Goal: Transaction & Acquisition: Purchase product/service

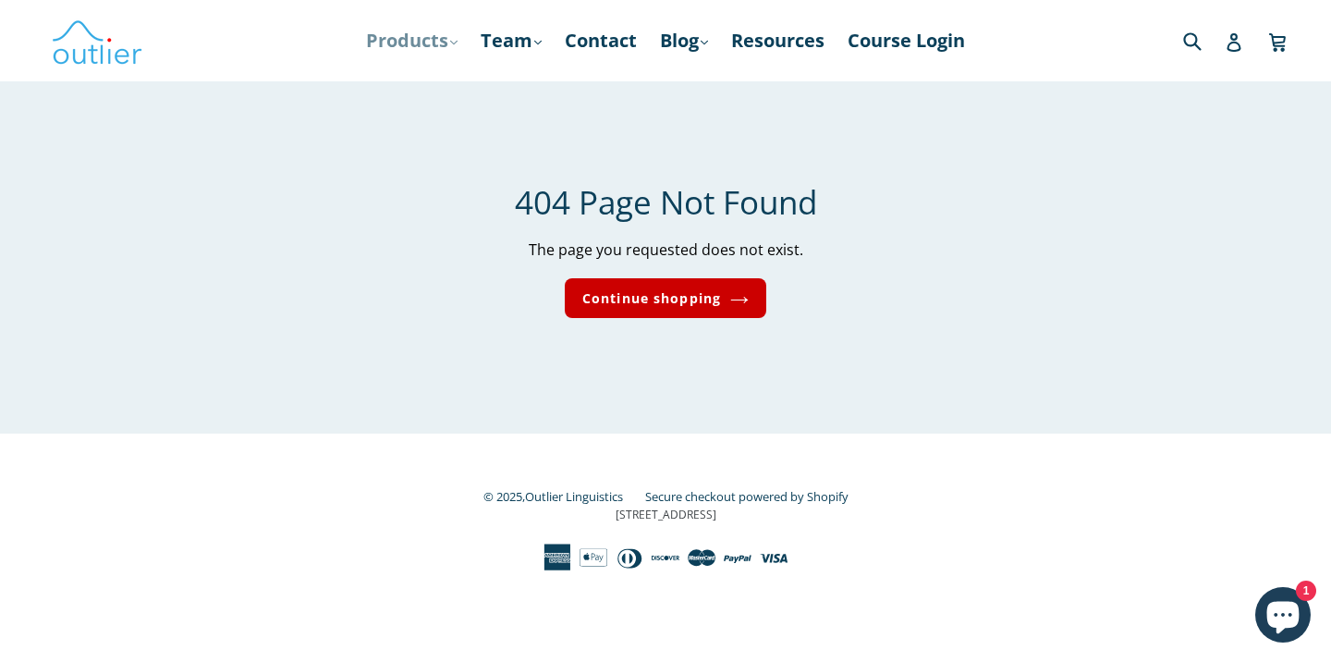
click at [441, 39] on link "Products .cls-1{fill:#231f20} expand" at bounding box center [412, 40] width 110 height 33
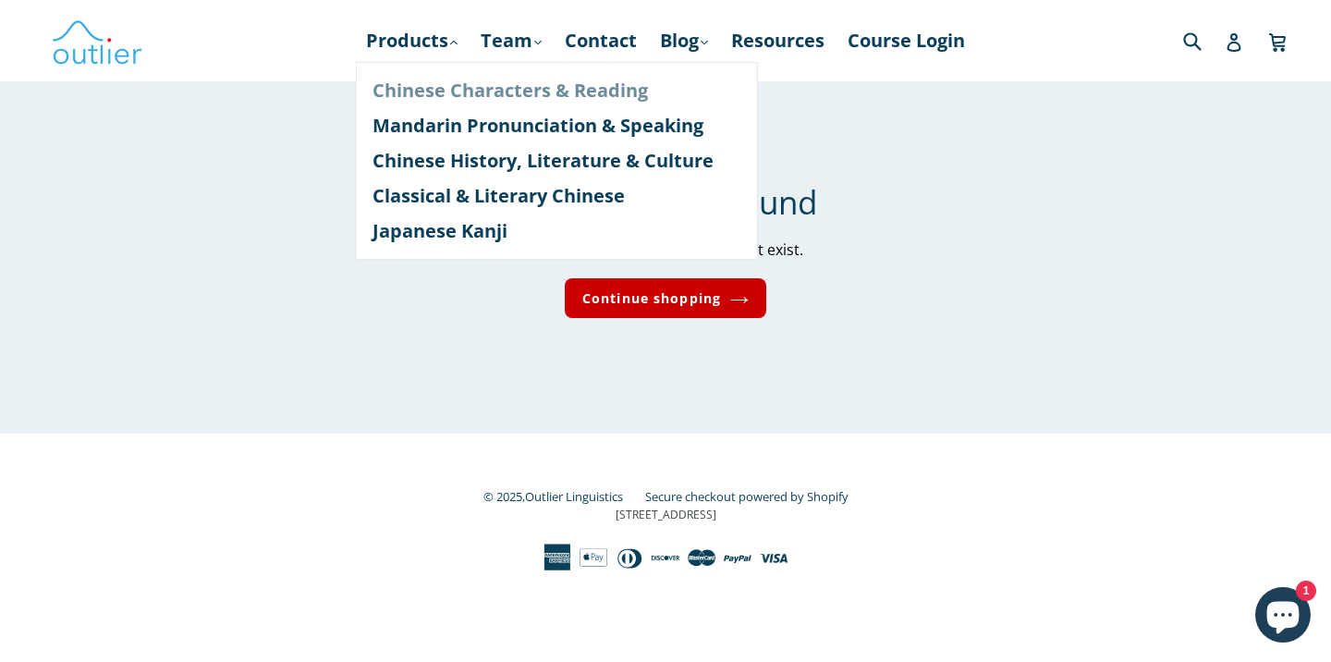
click at [454, 97] on link "Chinese Characters & Reading" at bounding box center [557, 90] width 369 height 35
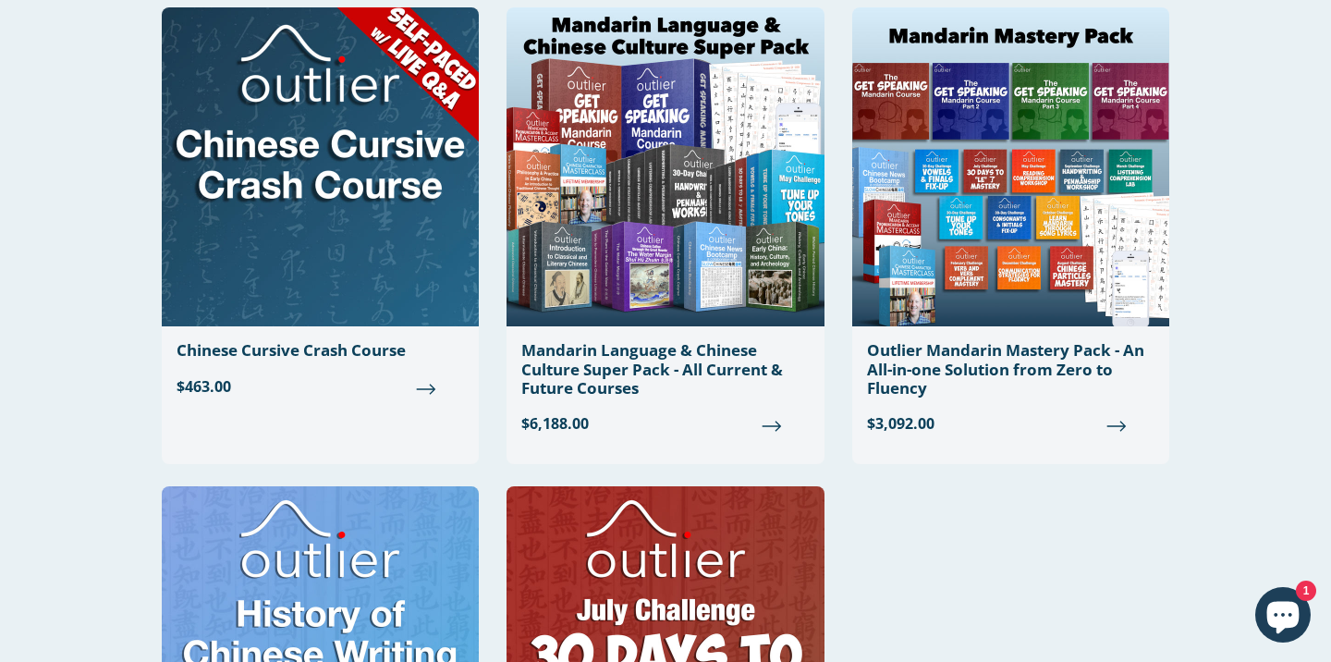
scroll to position [1583, 0]
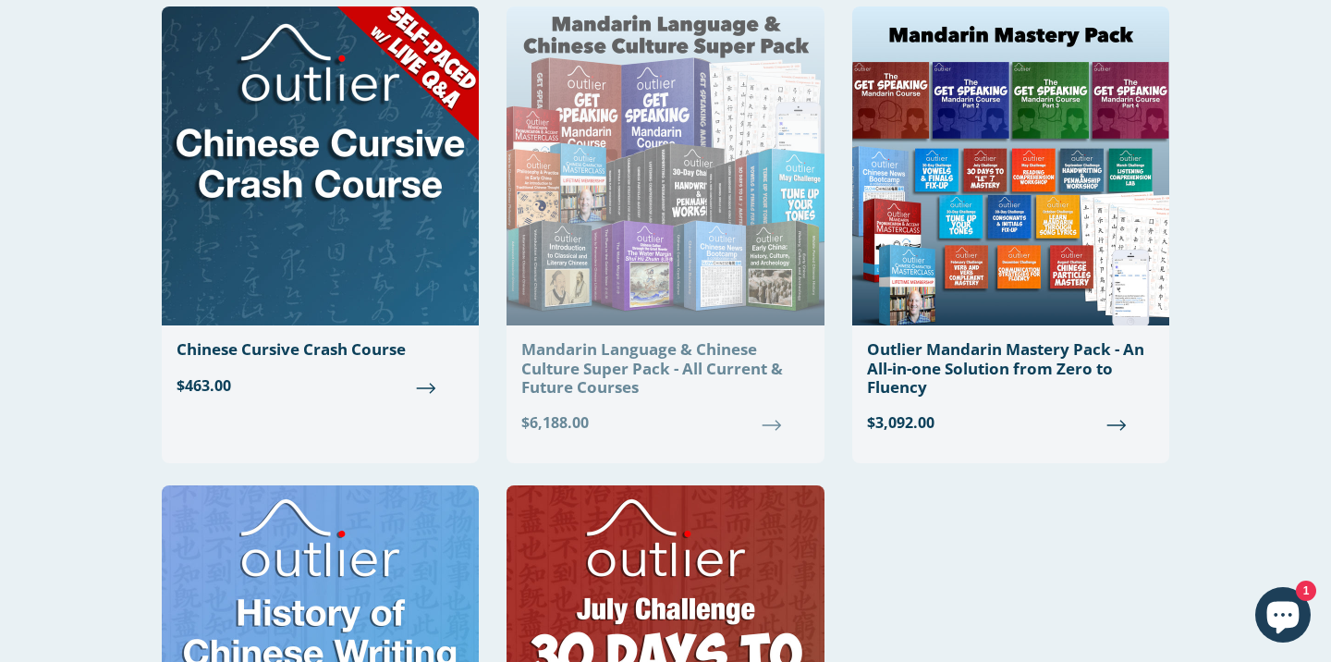
click at [753, 287] on img at bounding box center [665, 165] width 317 height 319
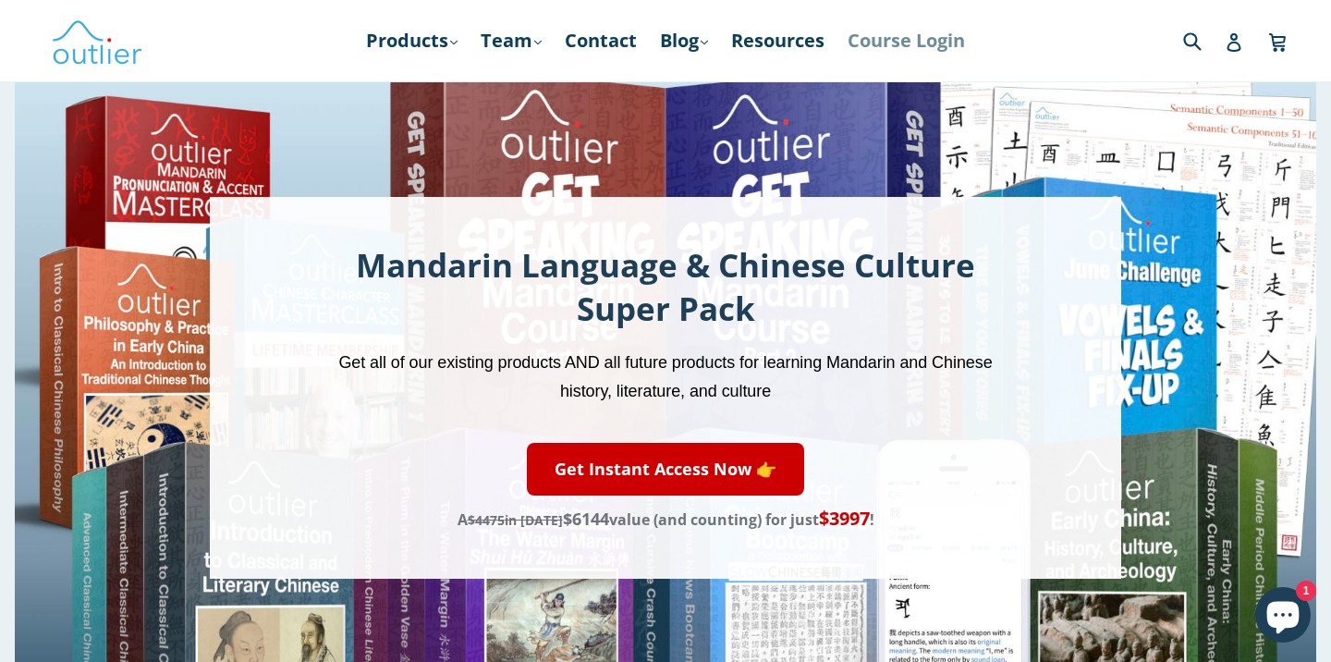
click at [950, 51] on link "Course Login" at bounding box center [906, 40] width 136 height 33
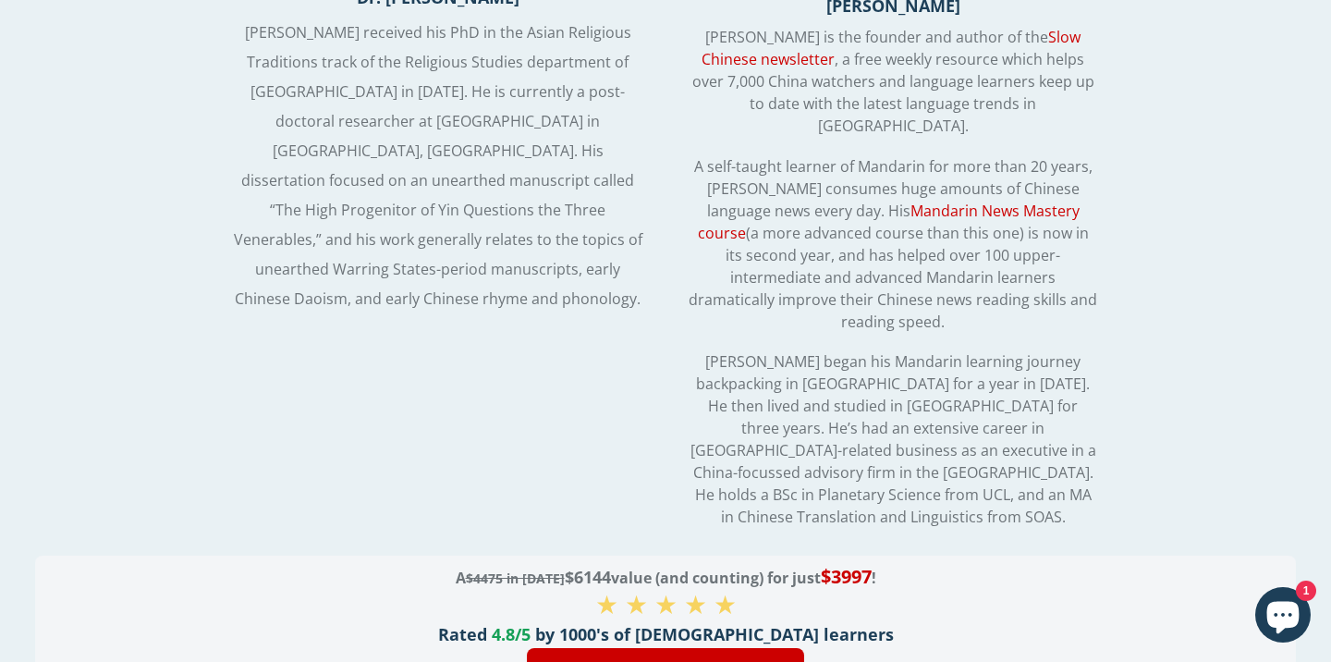
scroll to position [4745, 0]
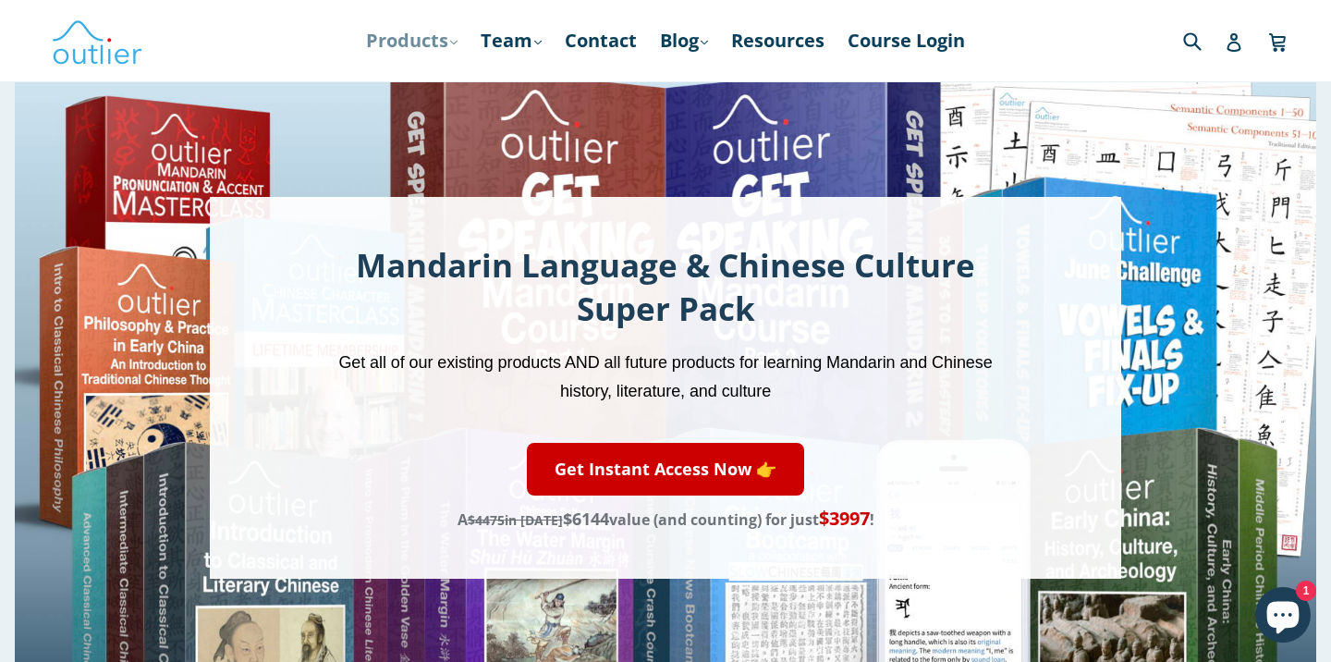
click at [433, 48] on link "Products .cls-1{fill:#231f20} expand" at bounding box center [412, 40] width 110 height 33
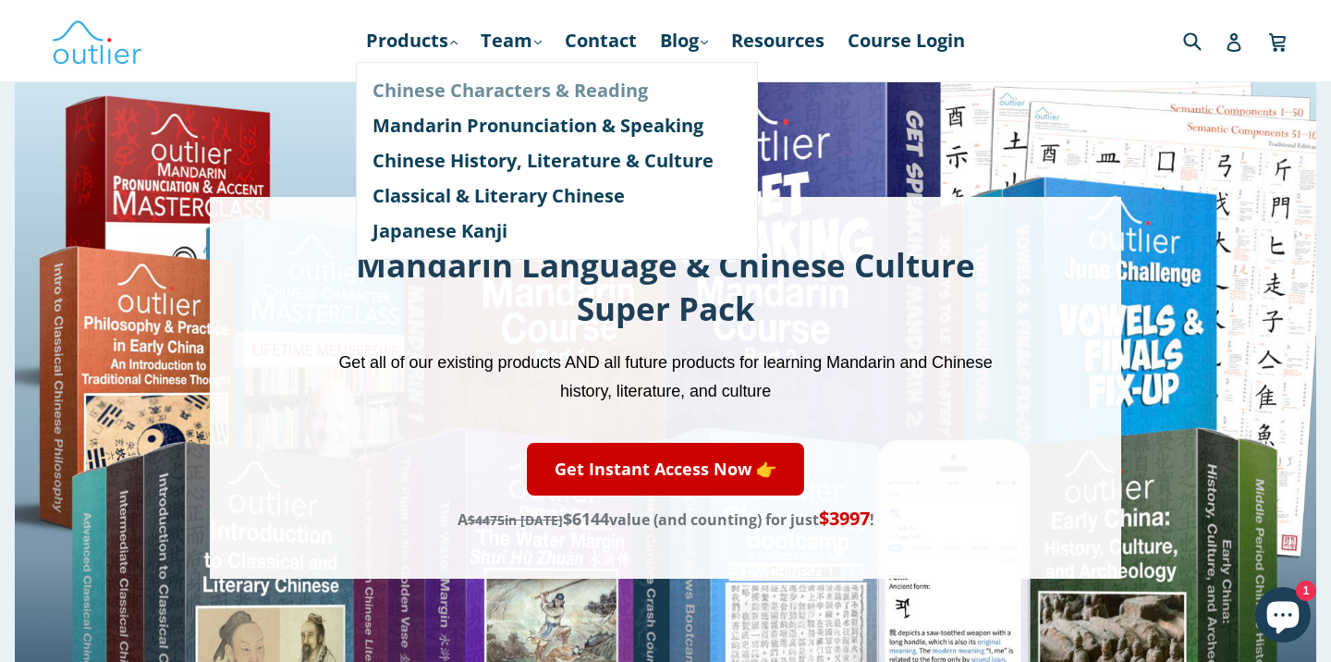
click at [454, 92] on link "Chinese Characters & Reading" at bounding box center [557, 90] width 369 height 35
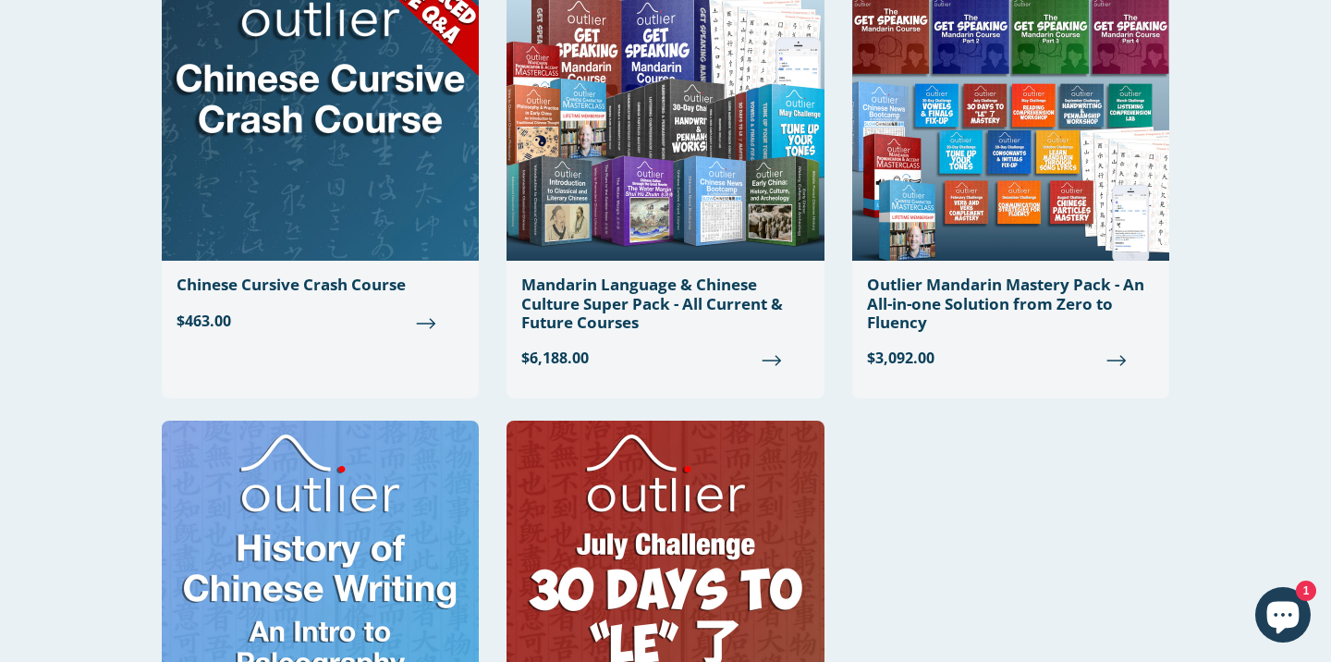
scroll to position [1649, 0]
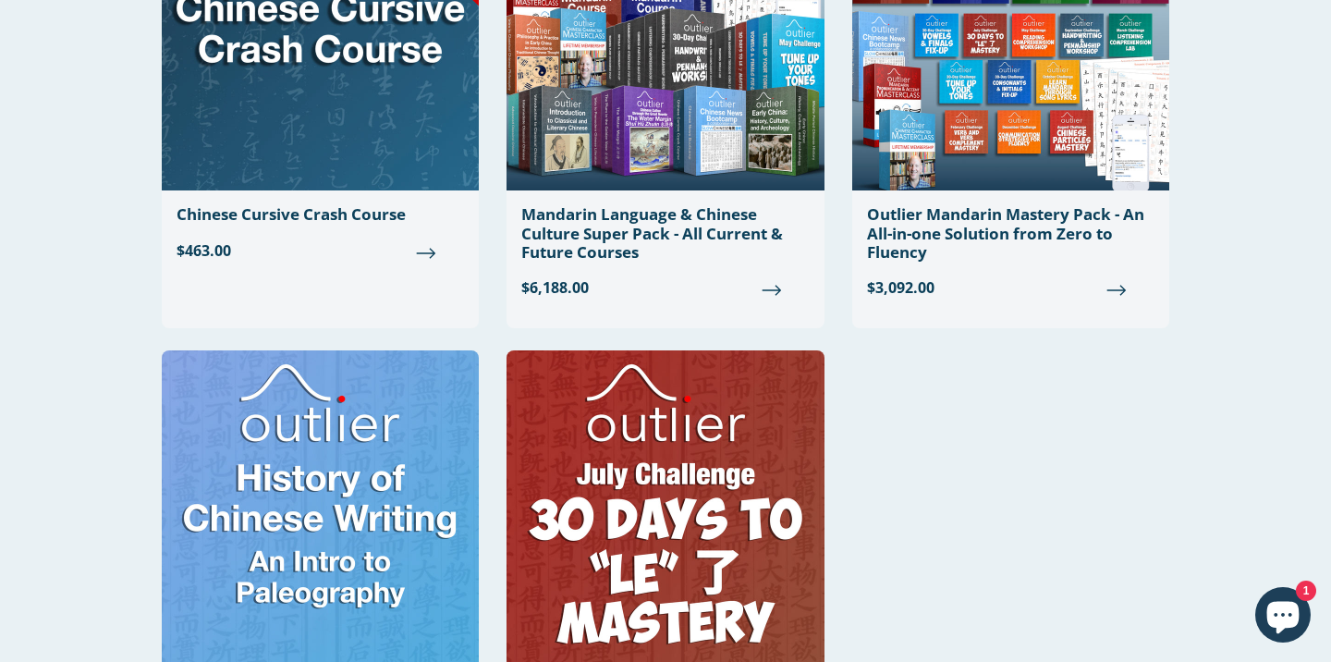
scroll to position [1714, 0]
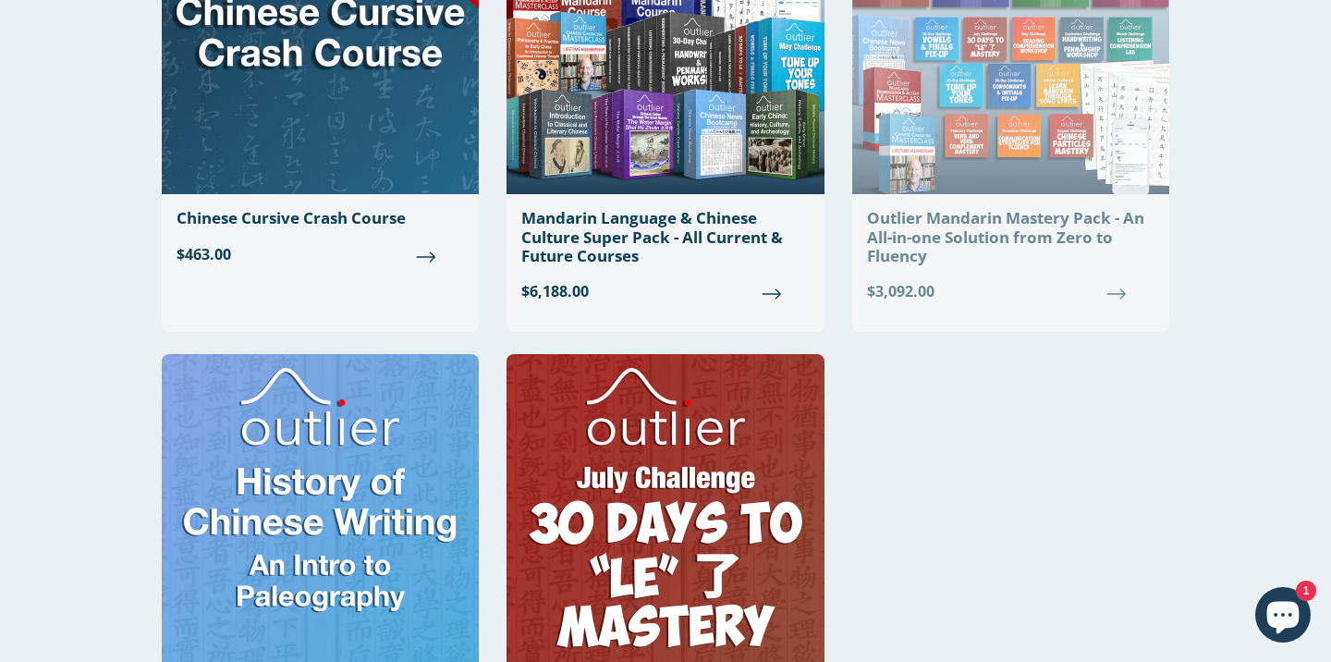
click at [983, 222] on div "Outlier Mandarin Mastery Pack - An All-in-one Solution from Zero to Fluency" at bounding box center [1010, 237] width 287 height 56
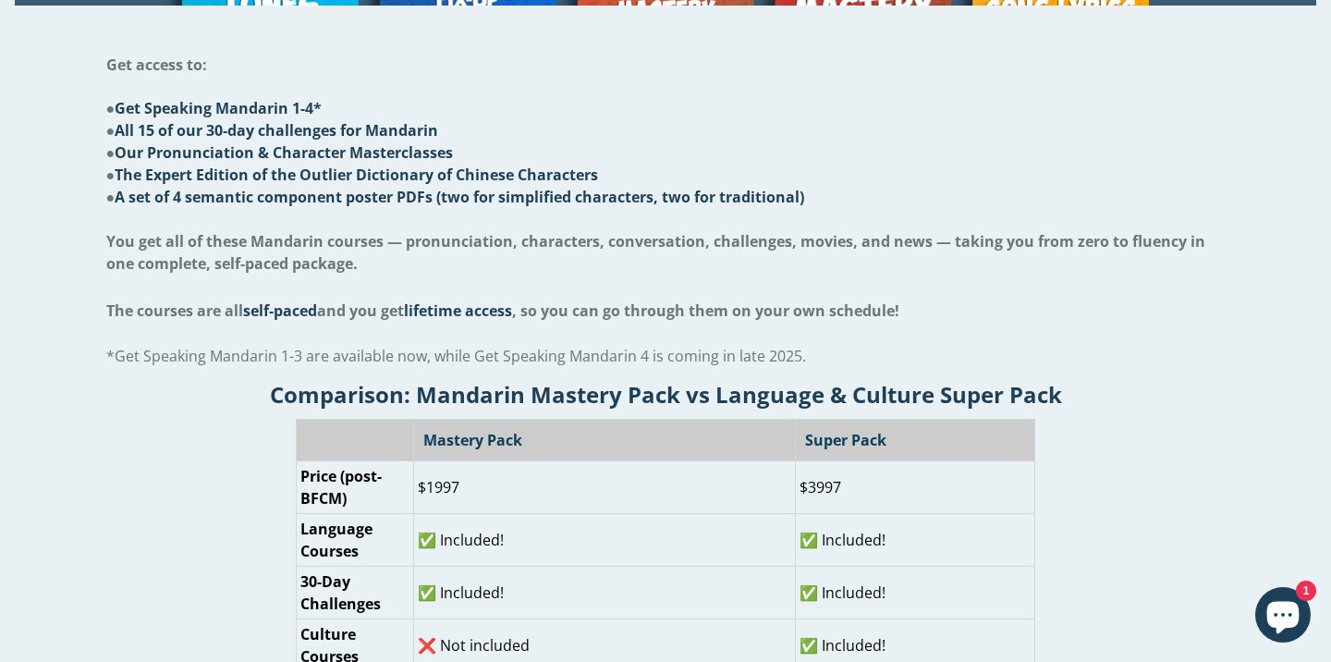
scroll to position [942, 0]
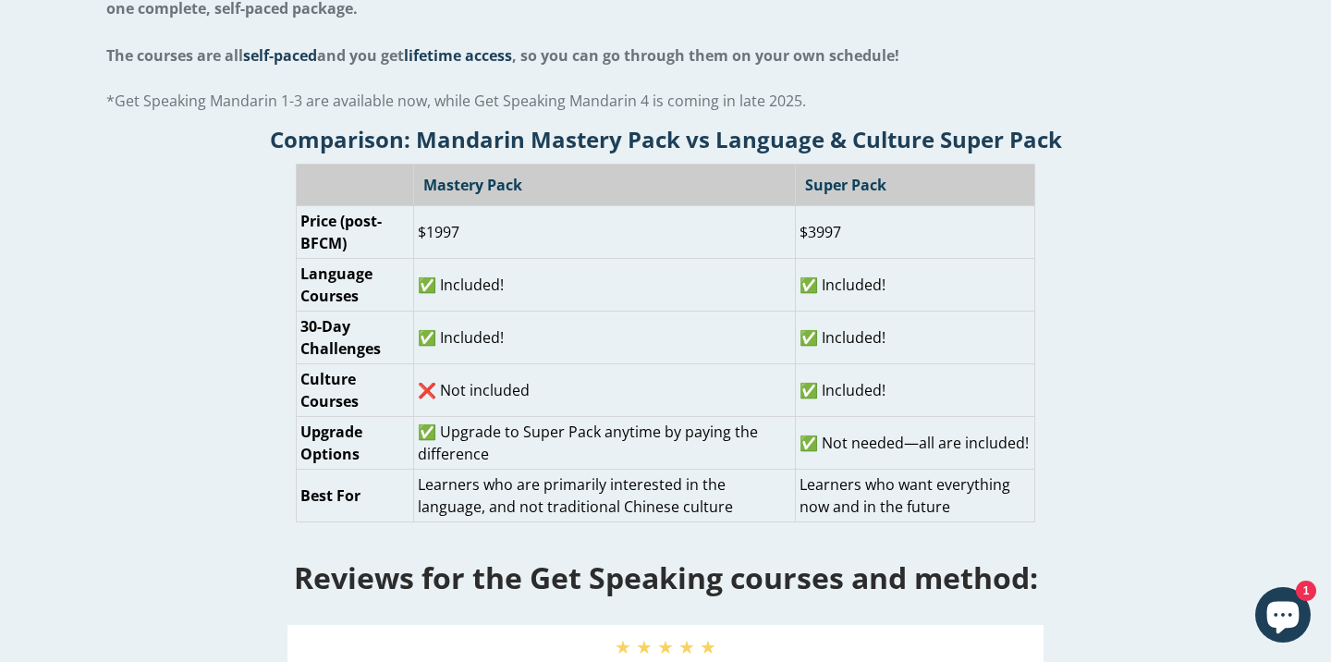
click at [884, 226] on p "$3997" at bounding box center [915, 232] width 231 height 22
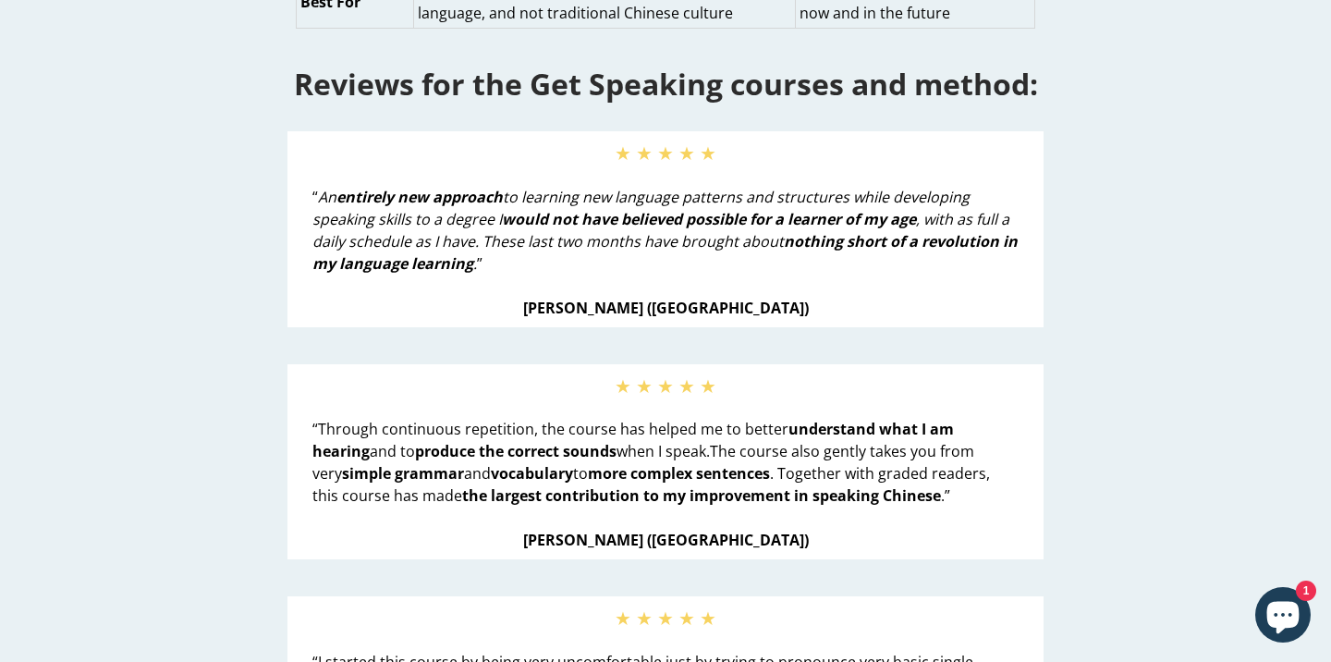
scroll to position [1683, 0]
